Goal: Transaction & Acquisition: Purchase product/service

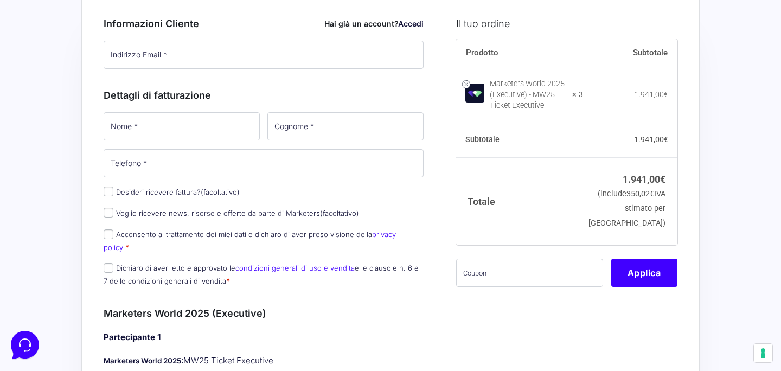
scroll to position [72, 0]
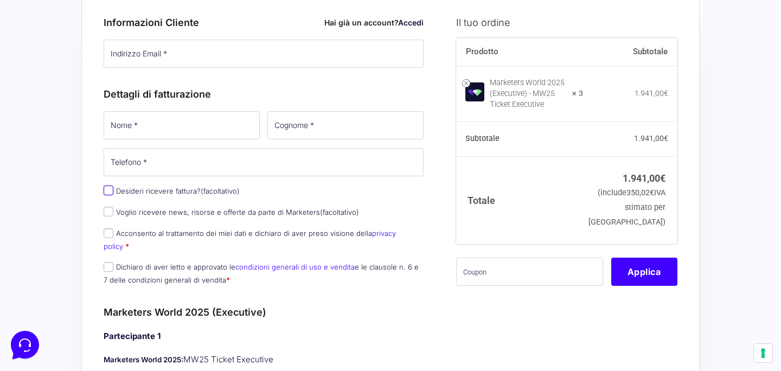
click at [107, 190] on input "Desideri ricevere fattura? (facoltativo)" at bounding box center [109, 190] width 10 height 10
checkbox input "true"
select select "IT"
type input "0000000"
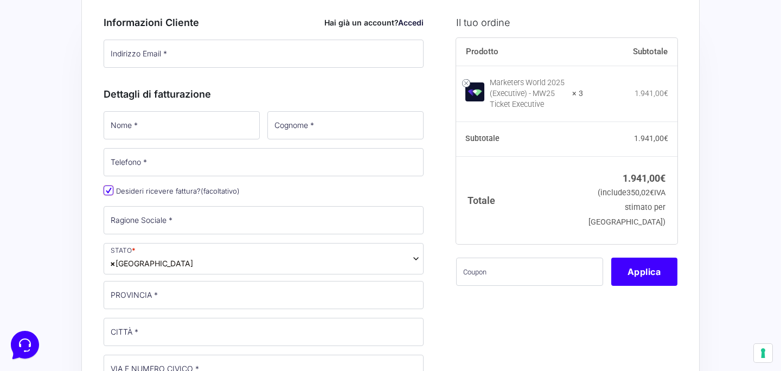
click at [107, 190] on input "Desideri ricevere fattura? (facoltativo)" at bounding box center [109, 190] width 10 height 10
checkbox input "false"
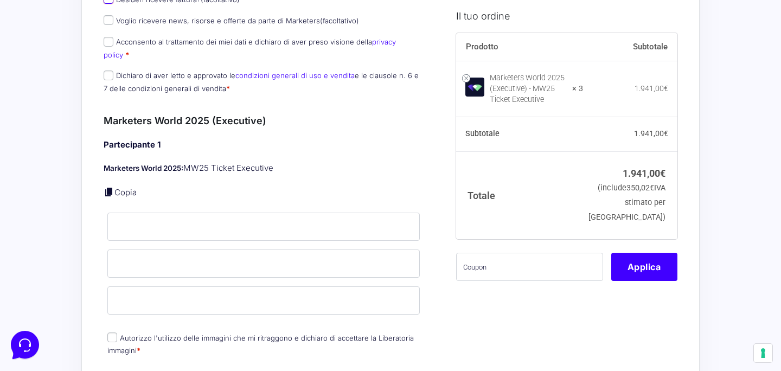
scroll to position [278, 0]
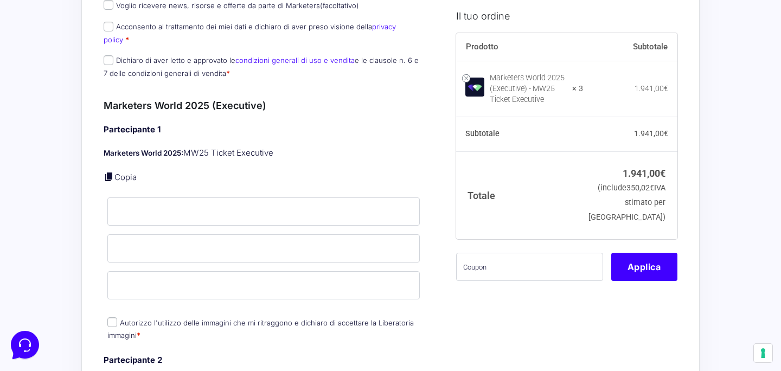
click at [114, 172] on link "Copia" at bounding box center [125, 177] width 22 height 10
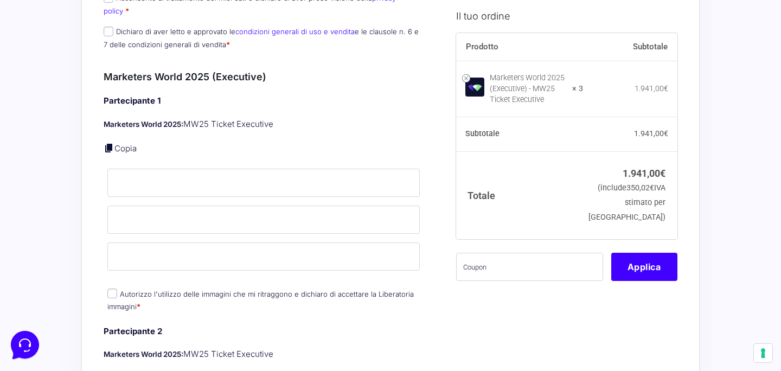
scroll to position [296, 0]
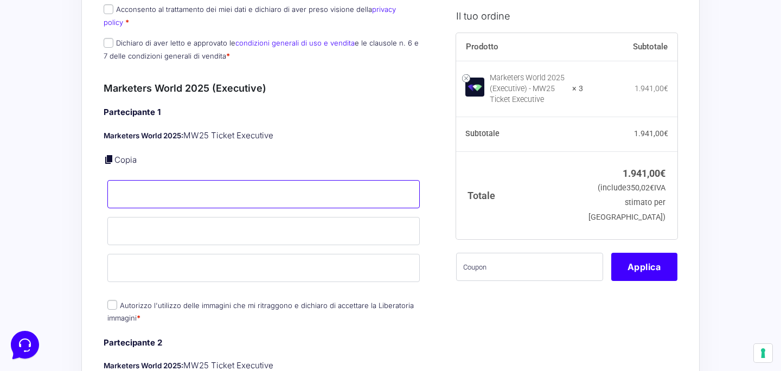
click at [133, 182] on input "Nome *" at bounding box center [263, 194] width 312 height 28
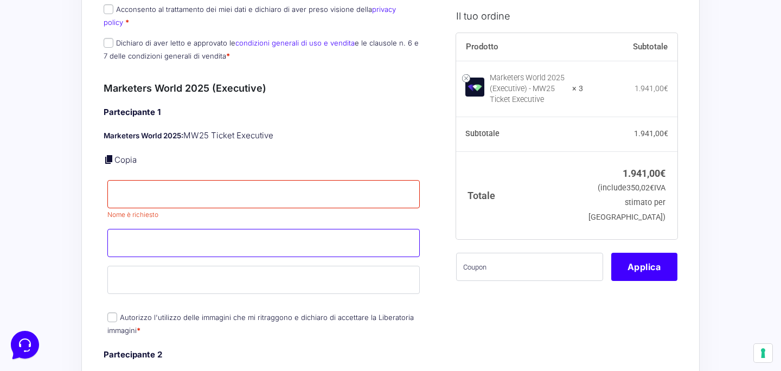
click at [144, 235] on input "Cognome *" at bounding box center [263, 243] width 312 height 28
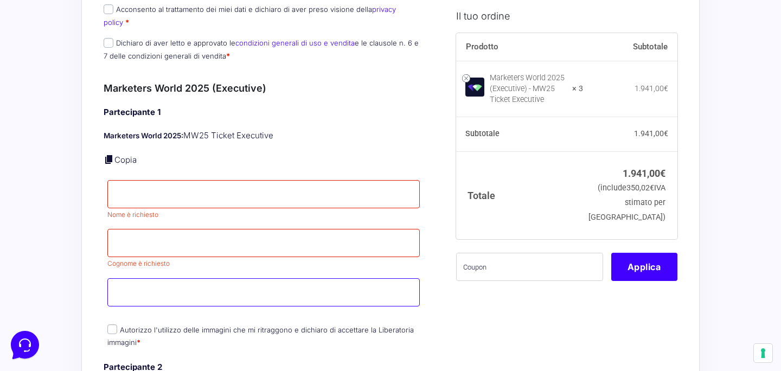
click at [115, 278] on input "Email *" at bounding box center [263, 292] width 312 height 28
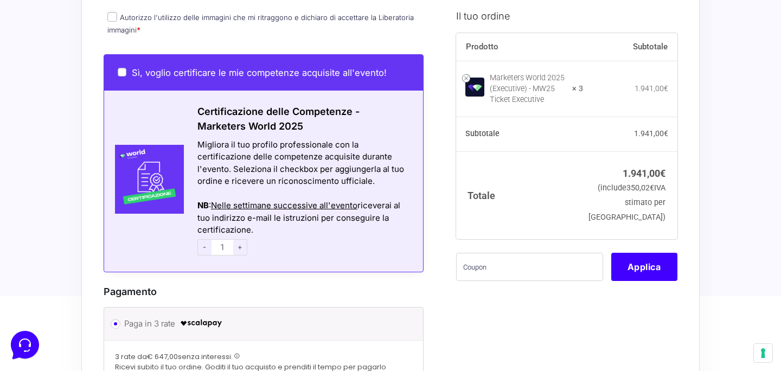
scroll to position [1089, 0]
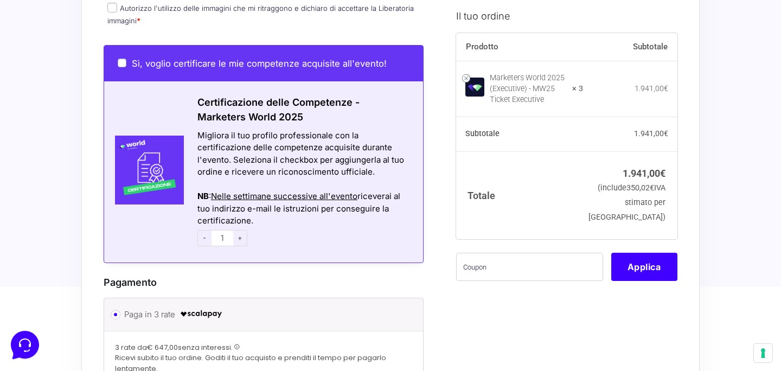
click at [240, 230] on span "+" at bounding box center [240, 238] width 14 height 16
type input "3"
click at [267, 235] on div "- 3 +" at bounding box center [303, 238] width 212 height 22
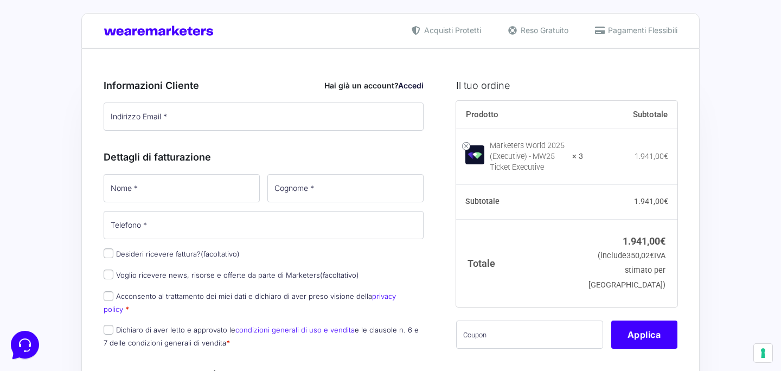
scroll to position [0, 0]
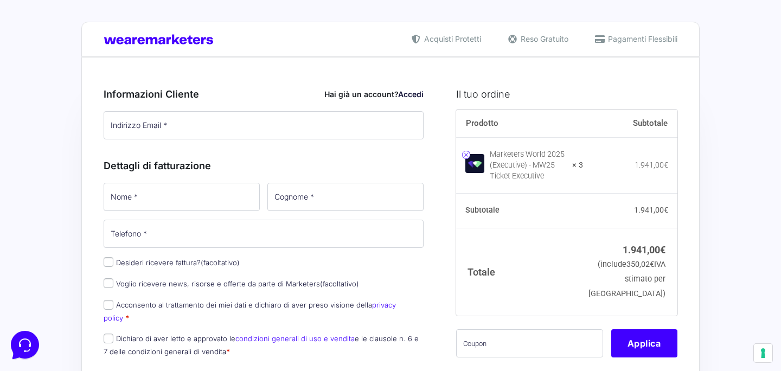
click at [467, 153] on link at bounding box center [466, 155] width 8 height 8
